Goal: Task Accomplishment & Management: Use online tool/utility

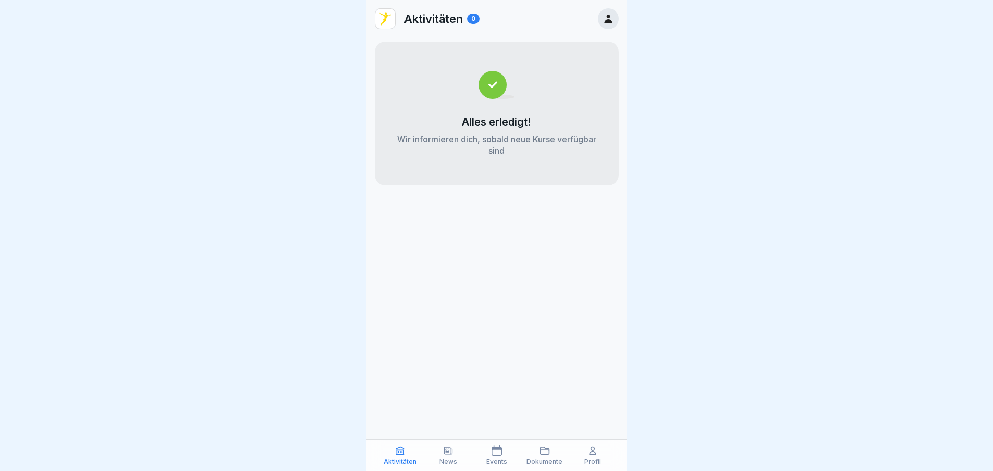
click at [453, 455] on icon at bounding box center [448, 450] width 10 height 10
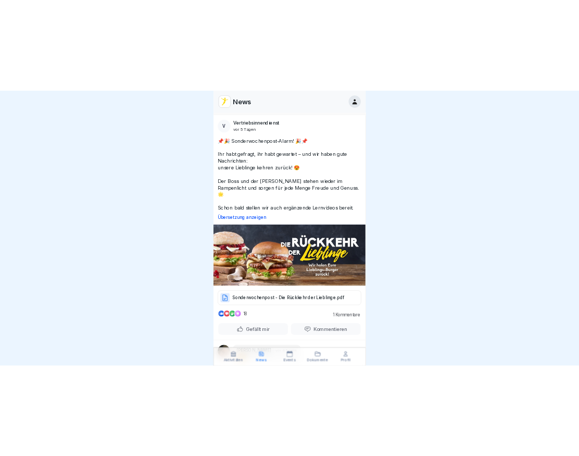
scroll to position [3022, 0]
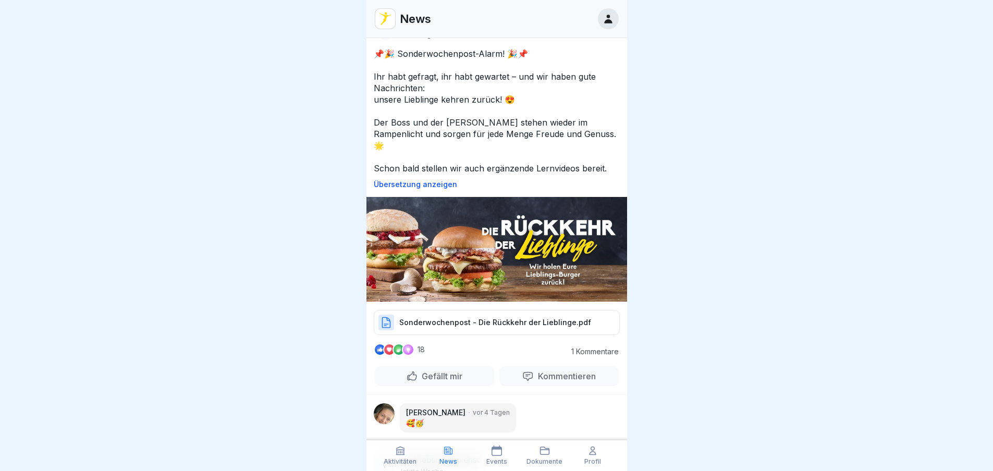
click at [540, 317] on p "Sonderwochenpost - Die Rückkehr der Lieblinge.pdf" at bounding box center [495, 322] width 192 height 10
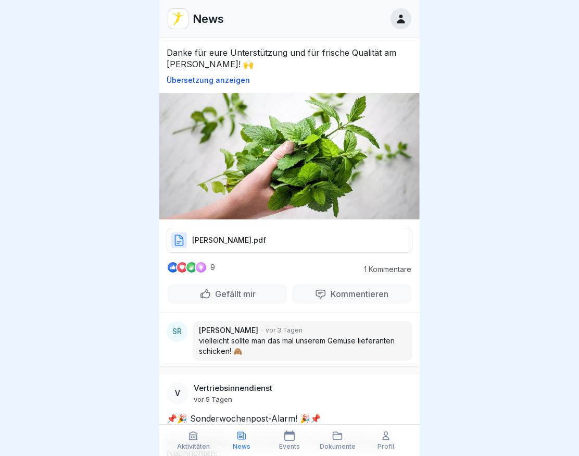
scroll to position [2605, 0]
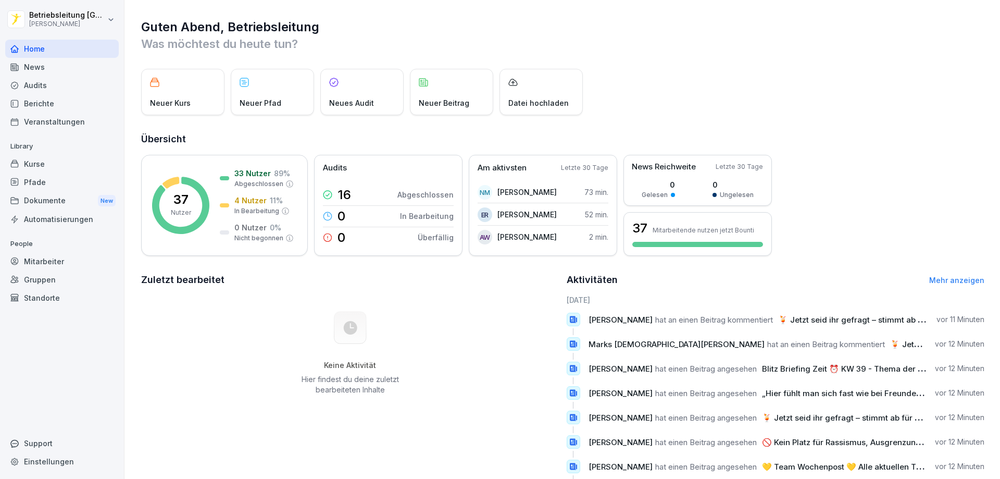
click at [80, 269] on div "Mitarbeiter" at bounding box center [62, 261] width 114 height 18
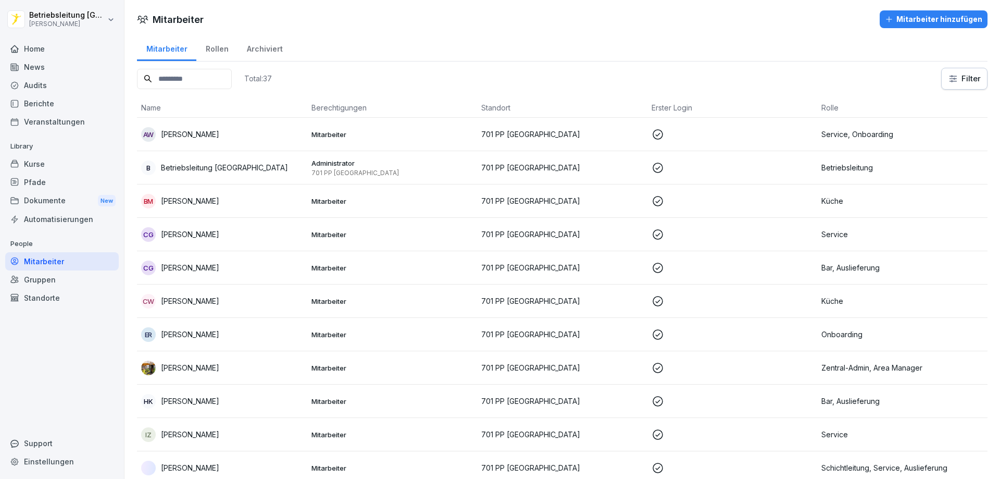
click at [199, 73] on input at bounding box center [184, 79] width 95 height 20
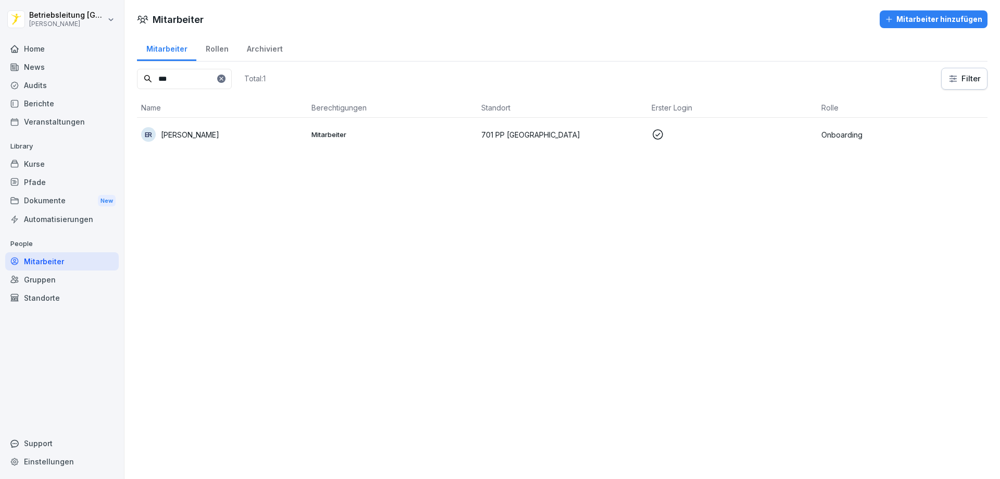
type input "***"
click at [330, 128] on td "Mitarbeiter" at bounding box center [392, 134] width 170 height 33
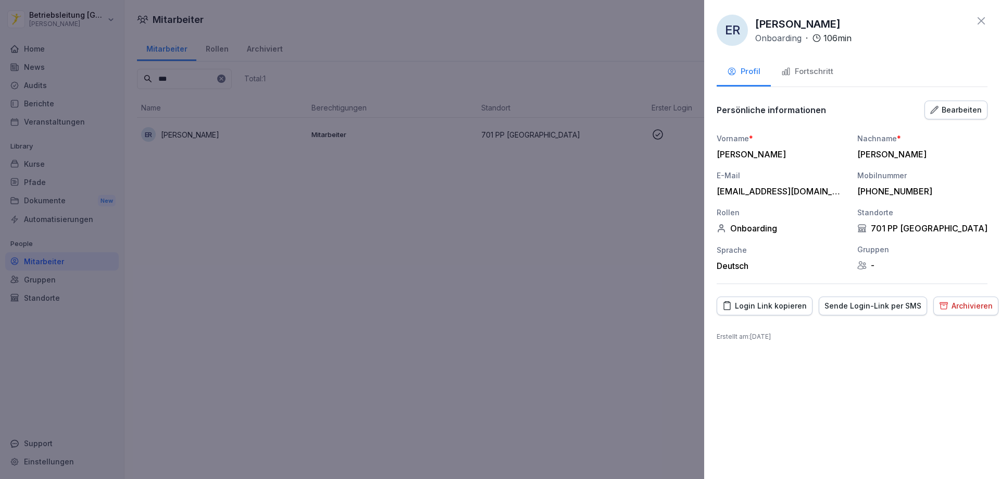
click at [587, 75] on div "Fortschritt" at bounding box center [808, 72] width 52 height 12
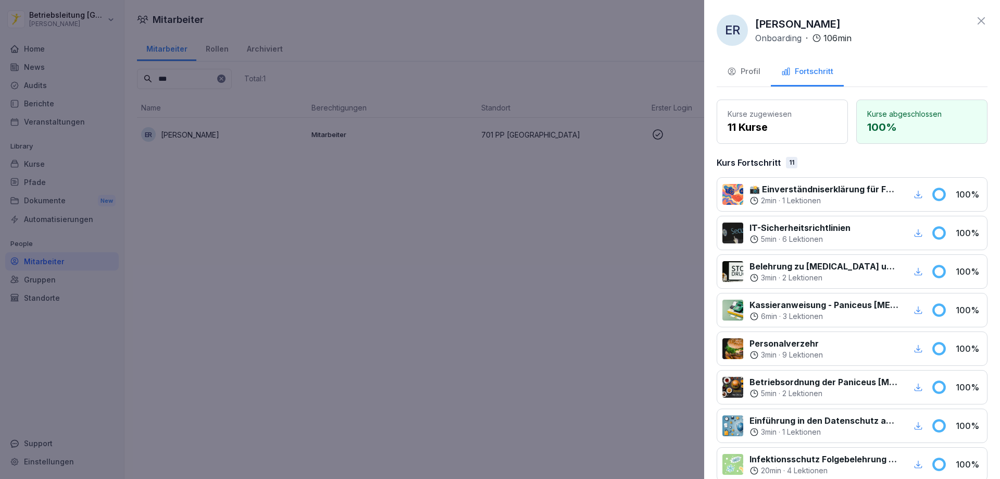
click at [587, 70] on div at bounding box center [500, 239] width 1000 height 479
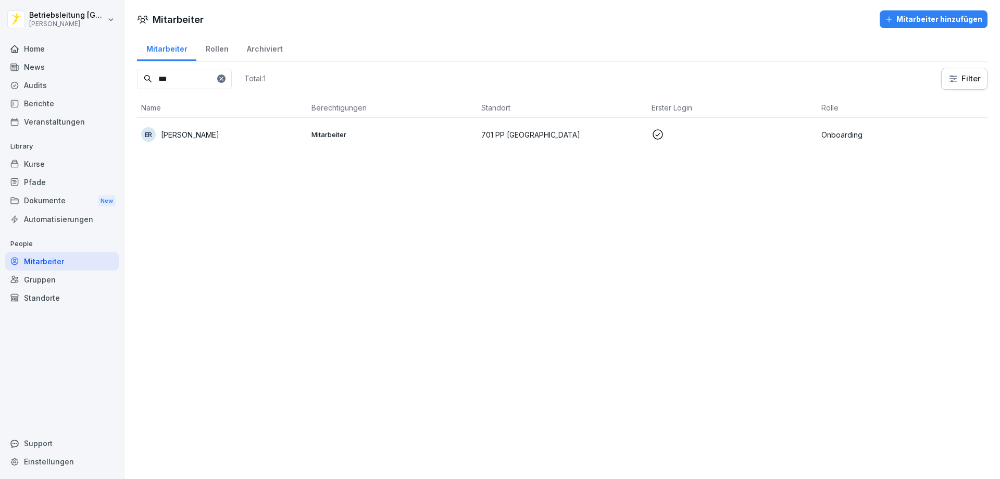
click at [24, 165] on div "Kurse" at bounding box center [62, 164] width 114 height 18
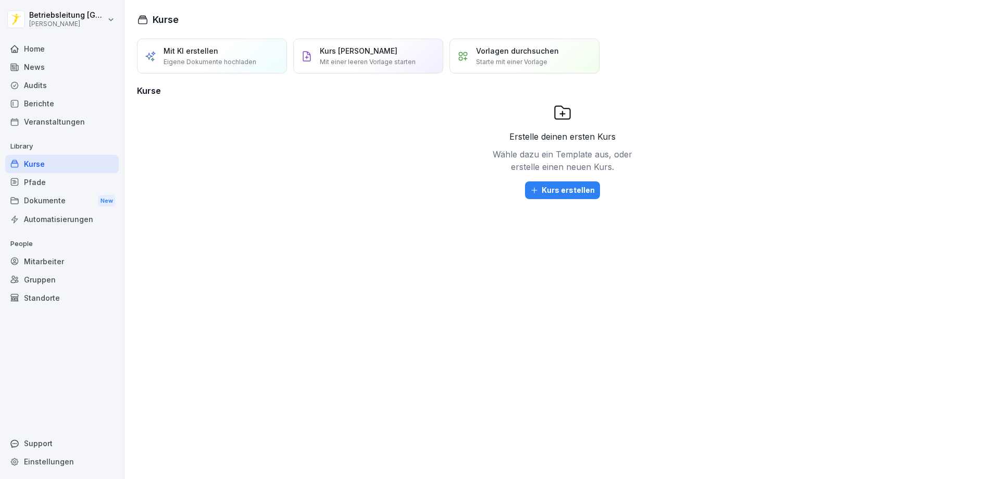
click at [26, 184] on div "Pfade" at bounding box center [62, 182] width 114 height 18
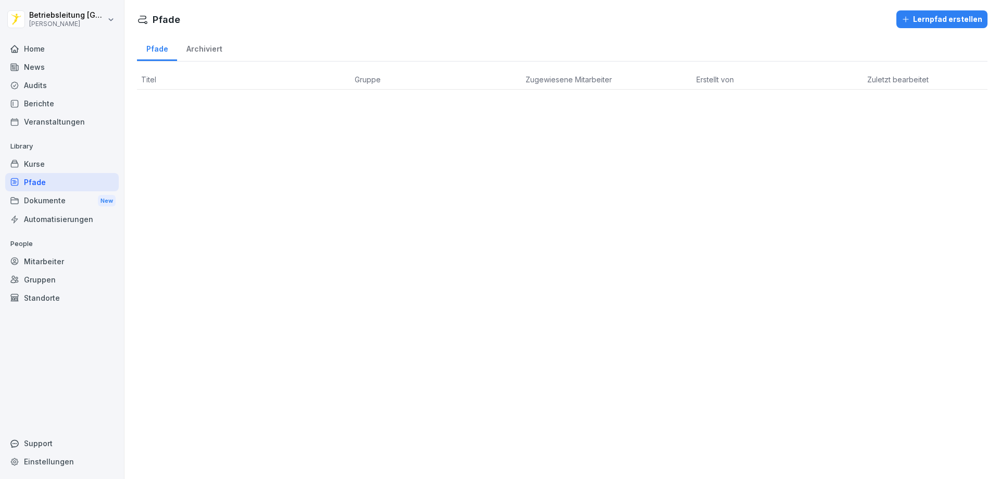
click at [53, 205] on div "Dokumente New" at bounding box center [62, 200] width 114 height 19
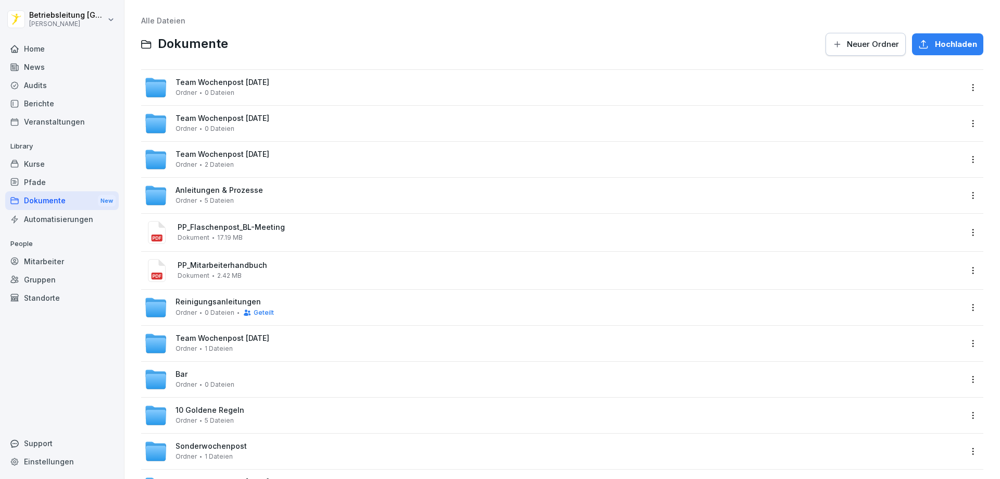
click at [48, 160] on div "Kurse" at bounding box center [62, 164] width 114 height 18
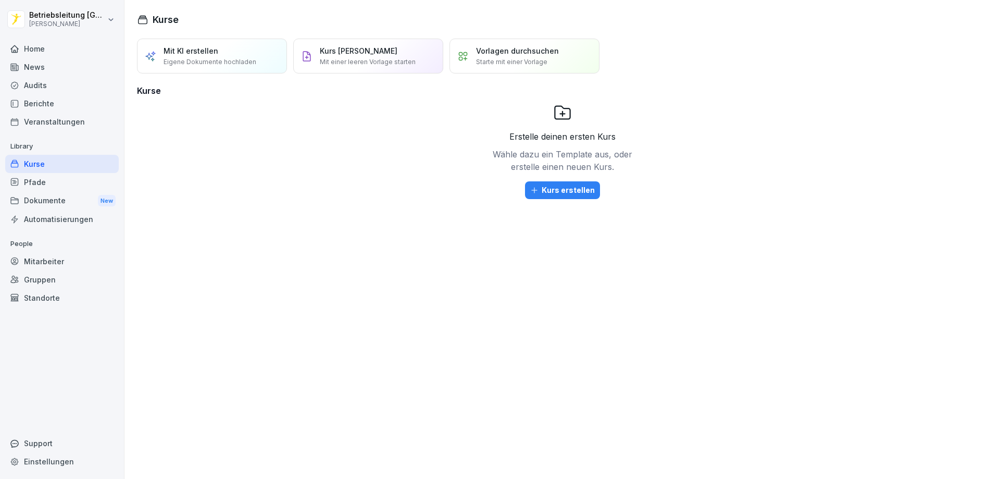
click at [52, 205] on div "Dokumente New" at bounding box center [62, 200] width 114 height 19
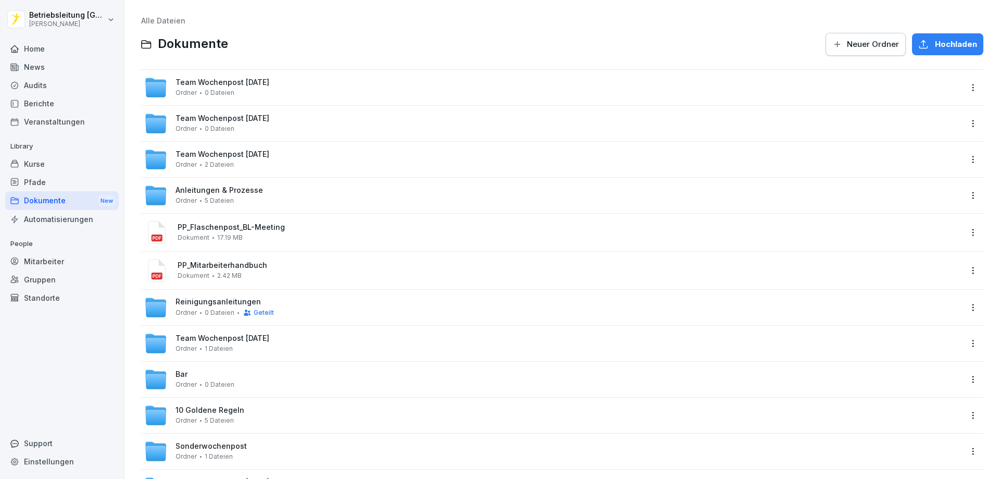
click at [56, 123] on div "Veranstaltungen" at bounding box center [62, 122] width 114 height 18
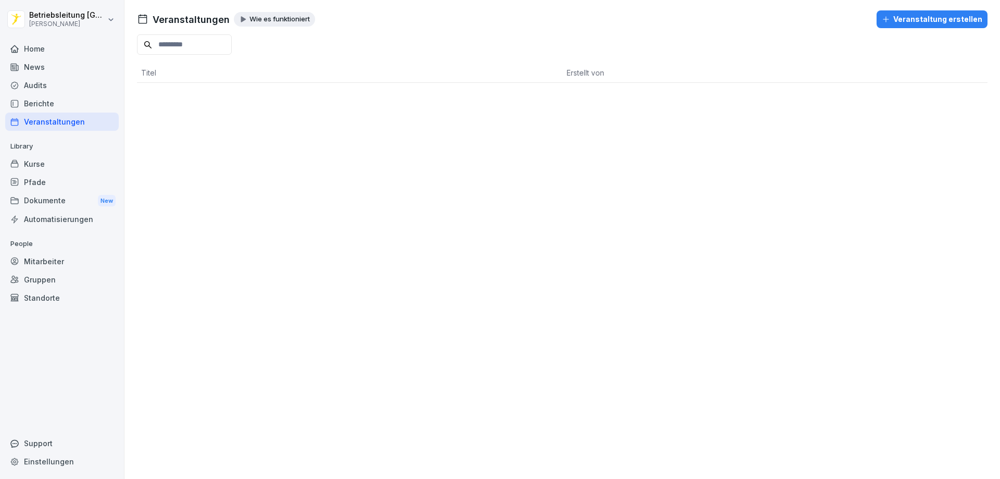
click at [59, 104] on div "Berichte" at bounding box center [62, 103] width 114 height 18
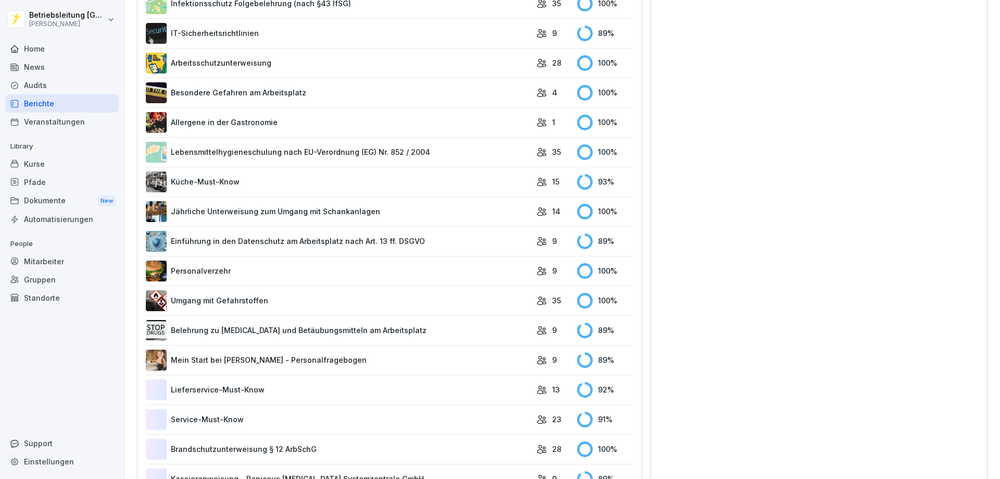
scroll to position [417, 0]
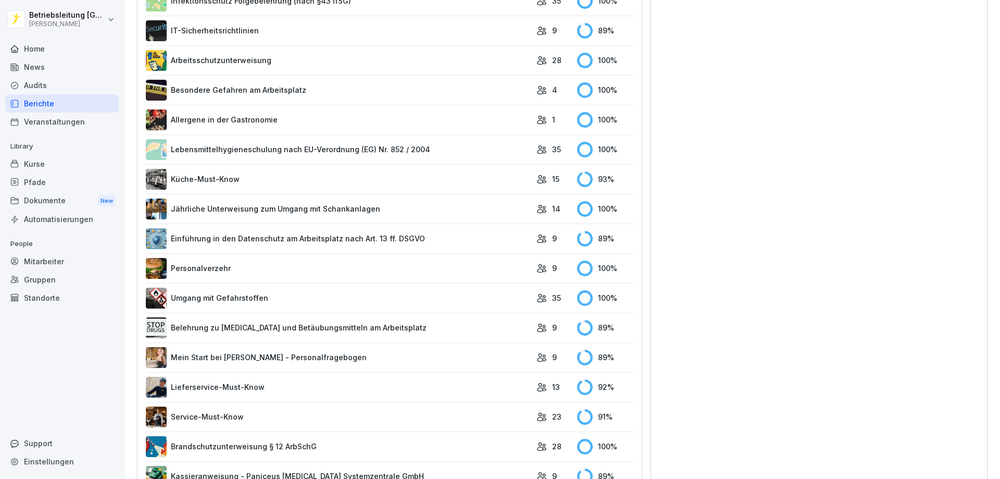
click at [288, 357] on link "Mein Start bei [PERSON_NAME] - Personalfragebogen" at bounding box center [339, 357] width 386 height 21
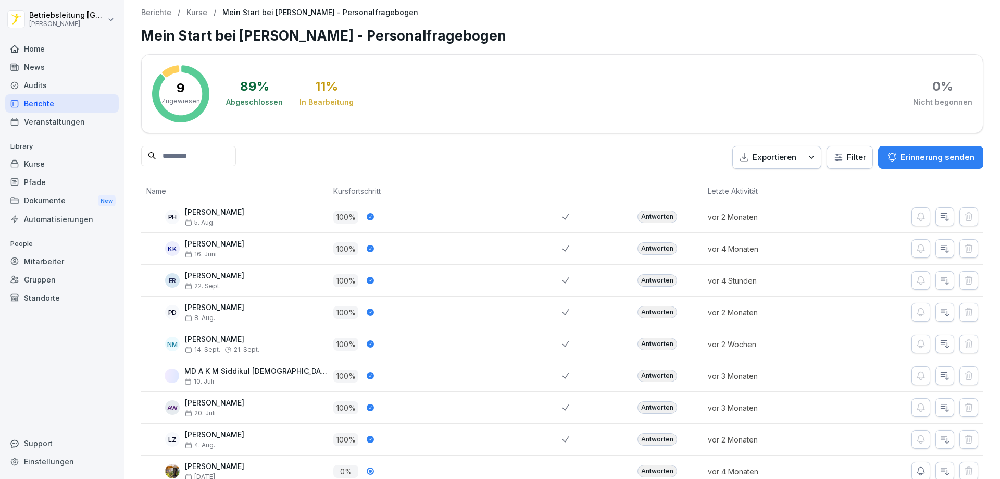
scroll to position [32, 0]
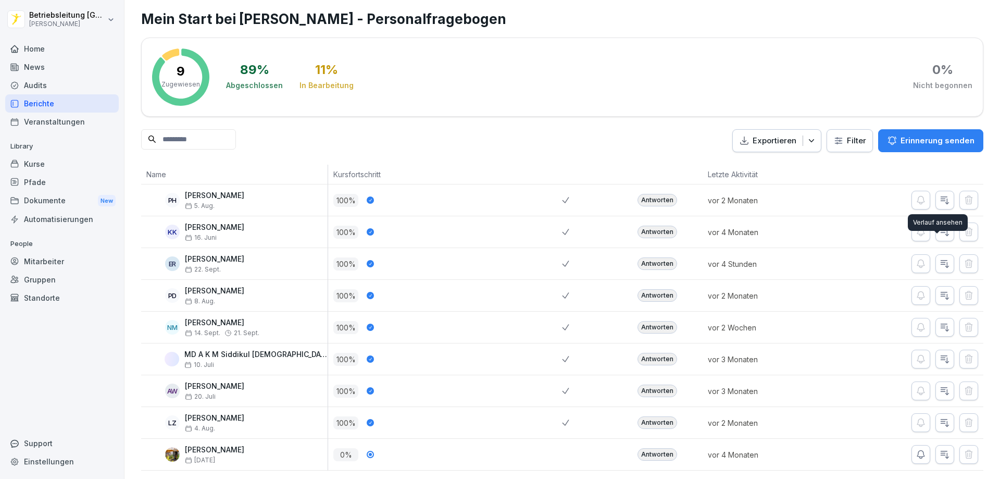
click at [587, 258] on icon "button" at bounding box center [945, 263] width 10 height 10
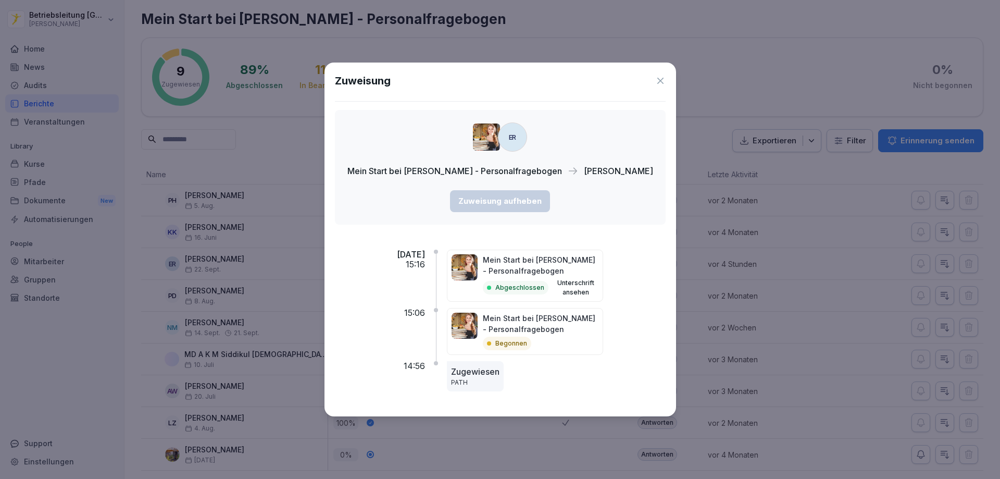
click at [478, 268] on img at bounding box center [465, 267] width 26 height 26
click at [587, 82] on icon at bounding box center [661, 81] width 6 height 6
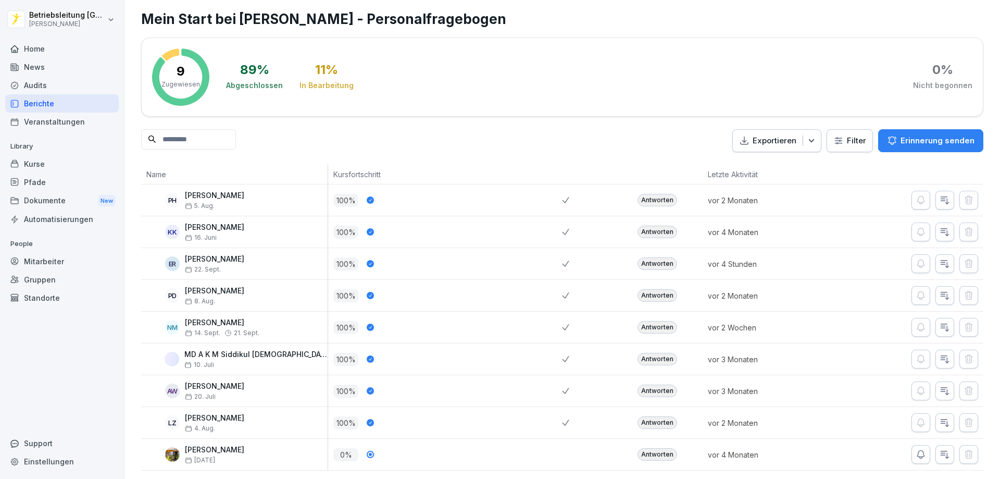
click at [587, 257] on div "Antworten" at bounding box center [658, 263] width 40 height 13
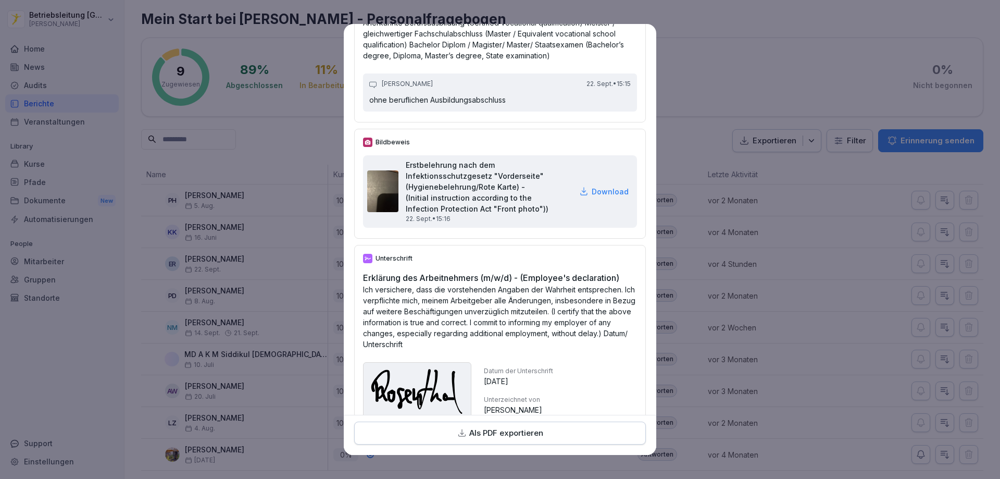
scroll to position [3455, 0]
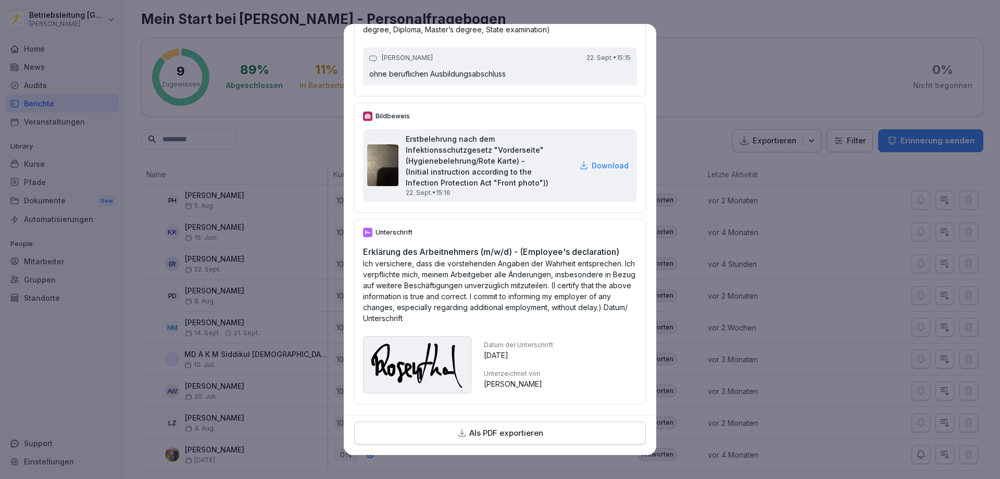
click at [518, 435] on p "Als PDF exportieren" at bounding box center [506, 433] width 74 height 12
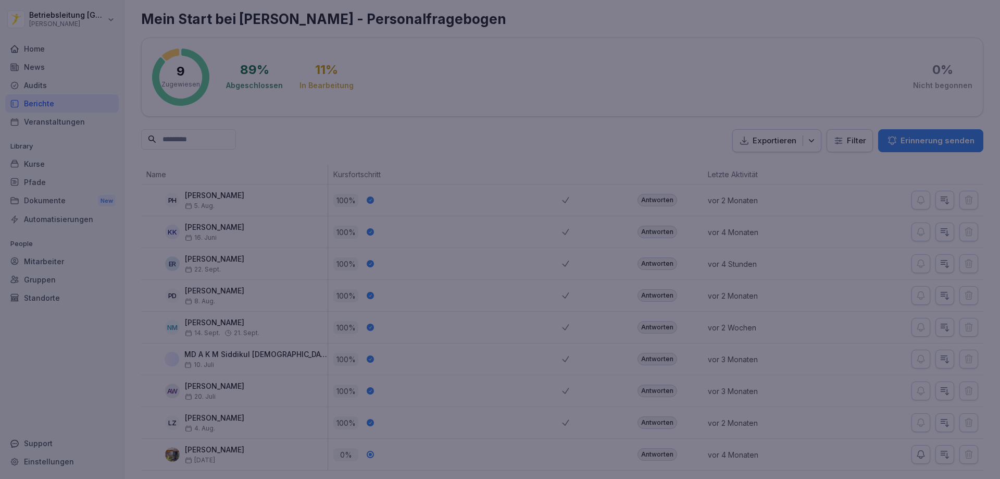
click at [587, 49] on div at bounding box center [500, 239] width 1000 height 479
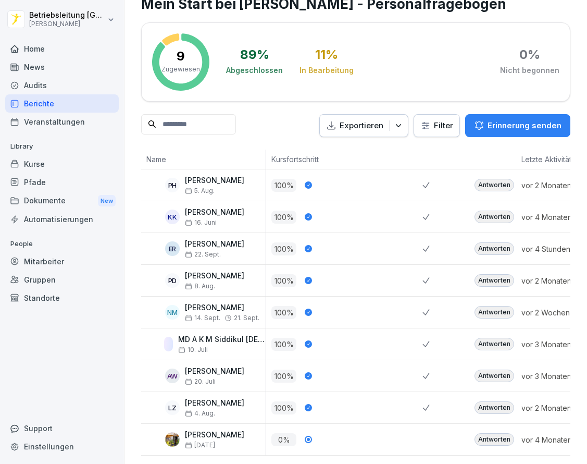
click at [301, 90] on div "89 % Abgeschlossen 11 % In Bearbeitung 0 % Nicht begonnen" at bounding box center [392, 61] width 333 height 57
